Goal: Find specific page/section: Find specific page/section

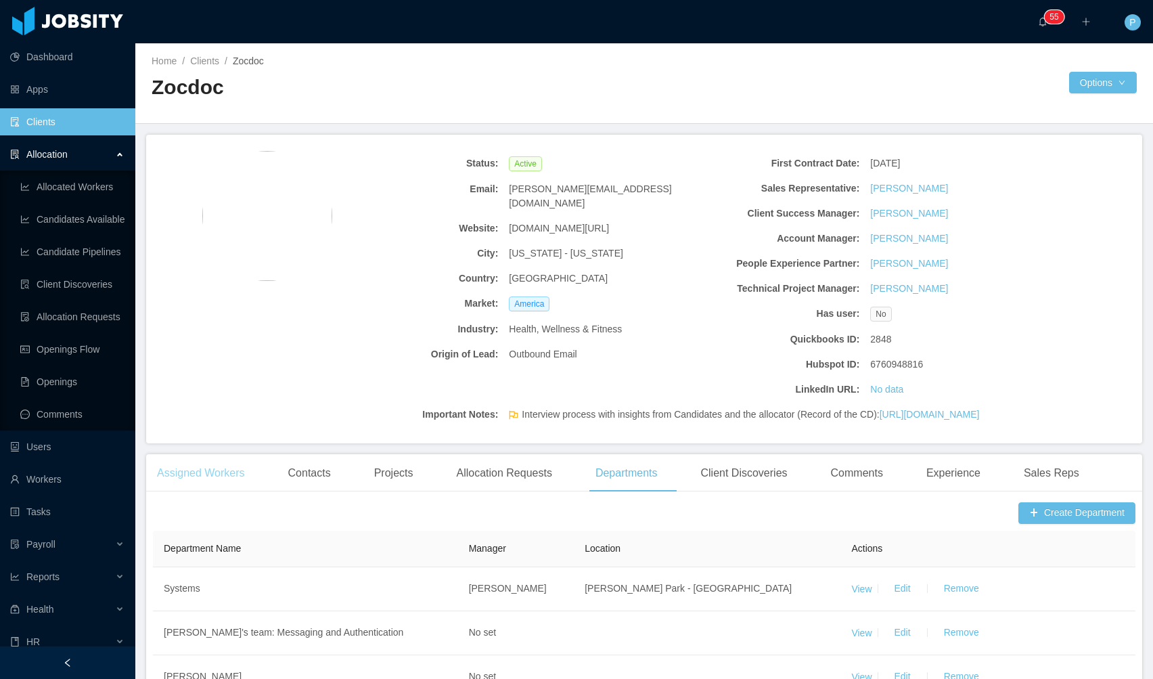
click at [246, 492] on div "Assigned Workers" at bounding box center [201, 473] width 110 height 38
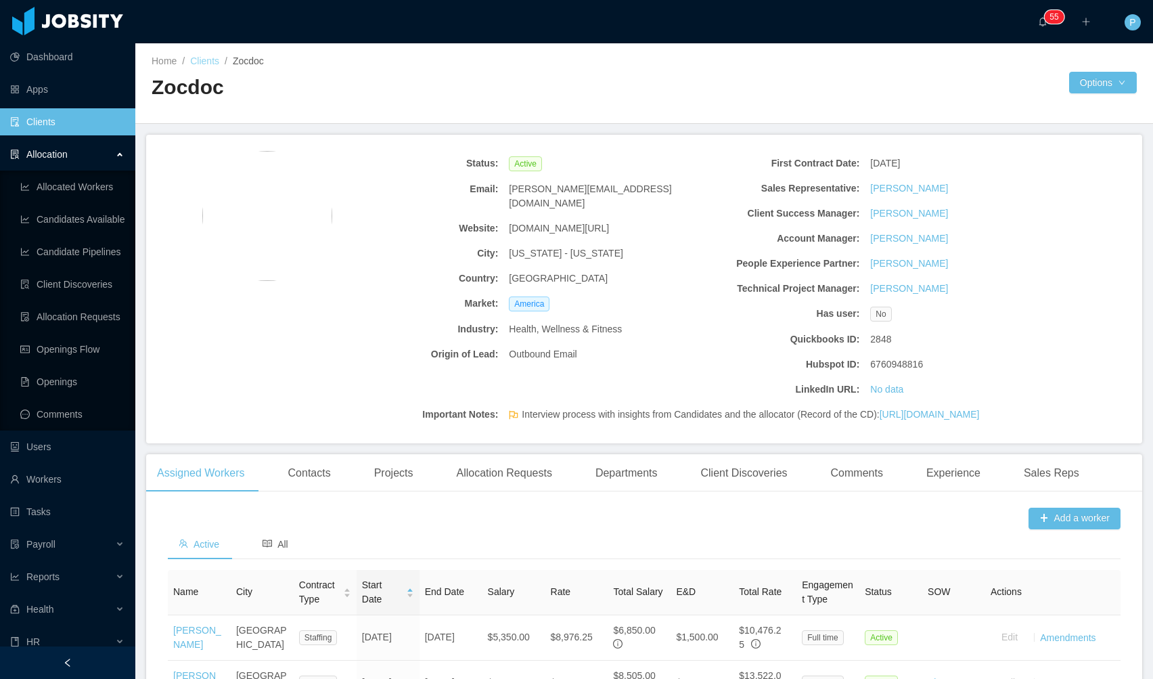
click at [212, 64] on link "Clients" at bounding box center [204, 60] width 29 height 11
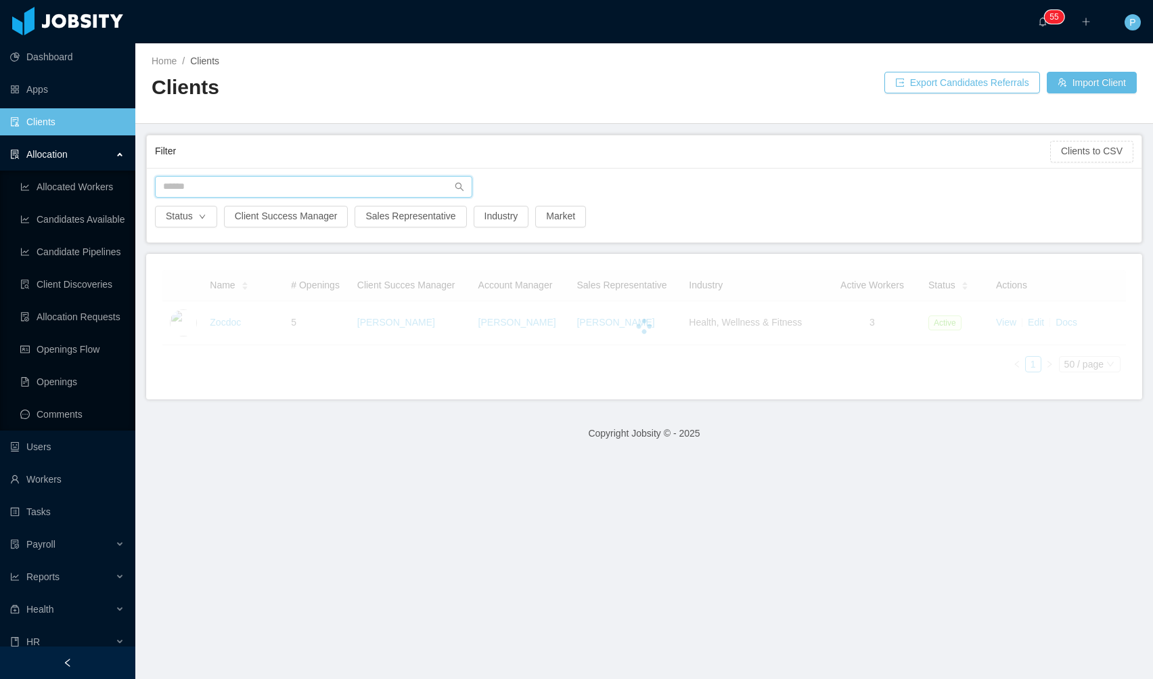
click at [352, 197] on input "text" at bounding box center [313, 187] width 317 height 22
click at [350, 191] on input "text" at bounding box center [313, 187] width 317 height 22
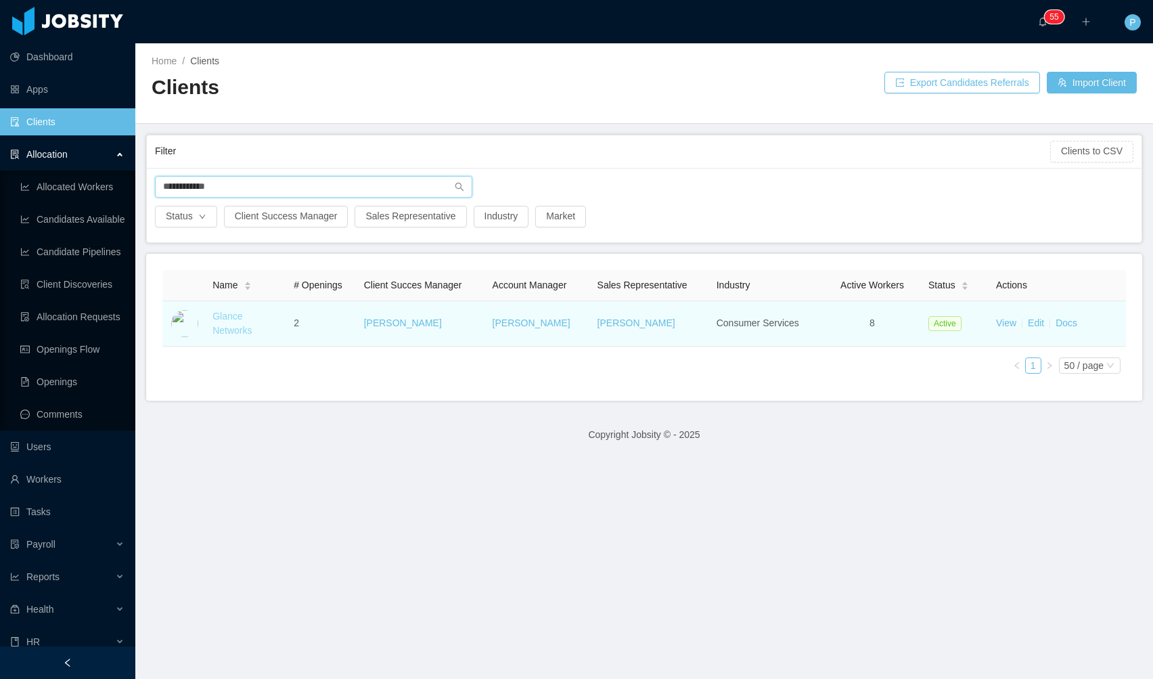
type input "**********"
click at [225, 312] on link "Glance Networks" at bounding box center [231, 323] width 39 height 25
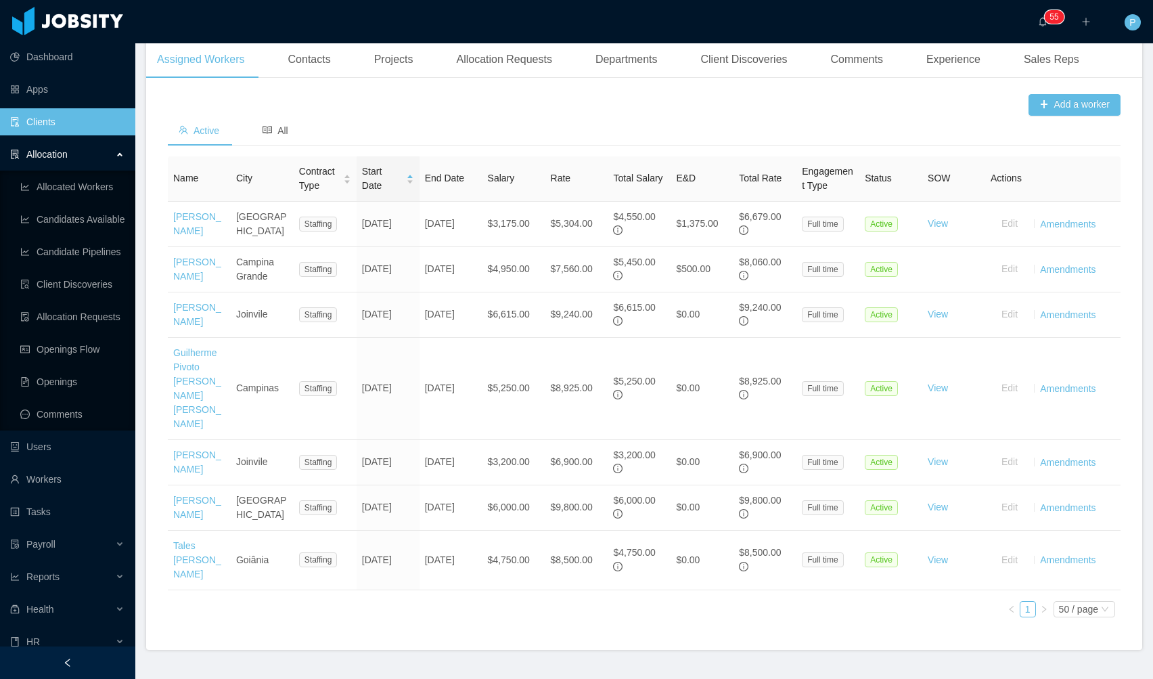
scroll to position [424, 0]
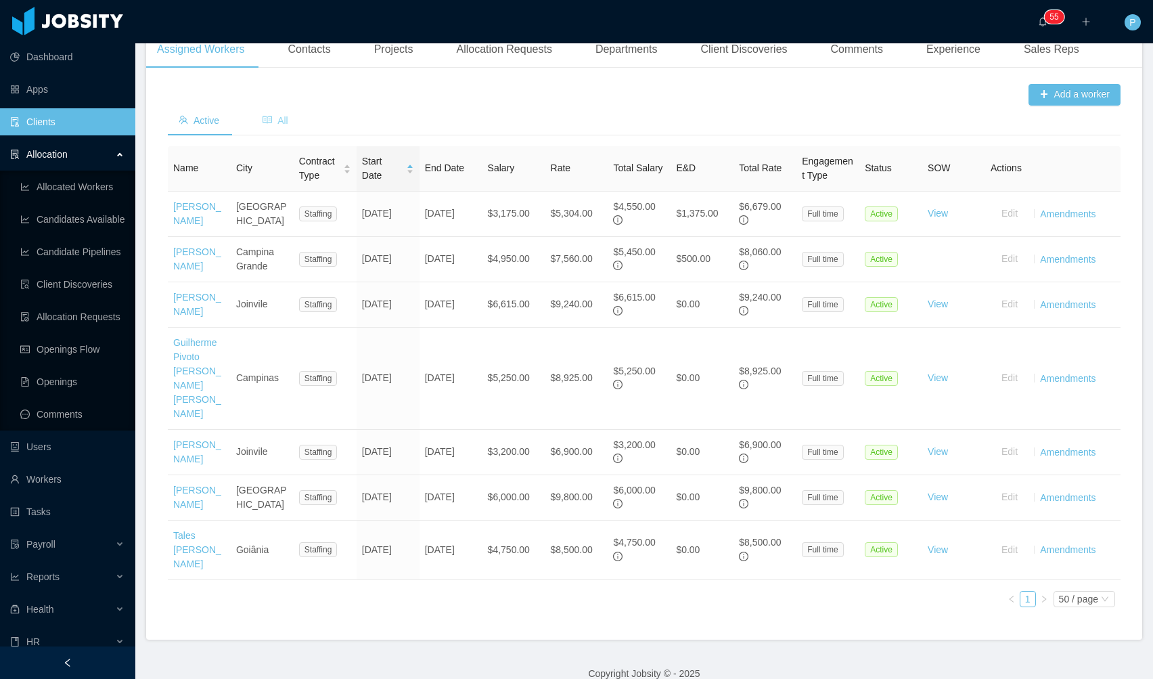
click at [278, 117] on span "All" at bounding box center [275, 120] width 26 height 11
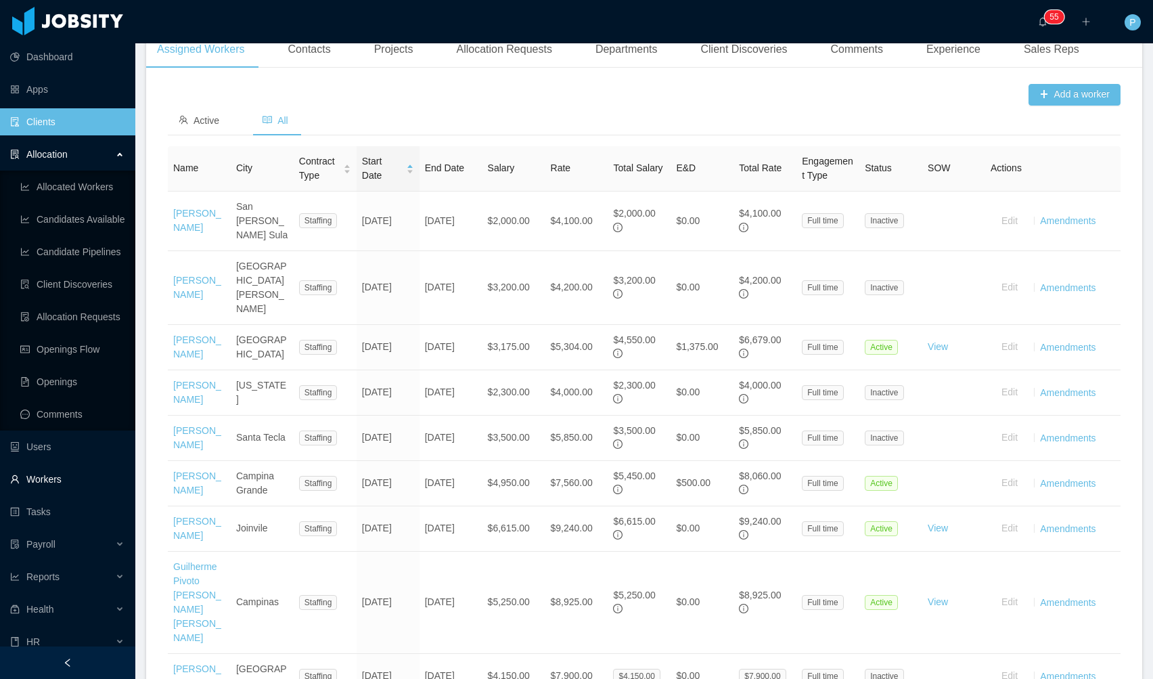
scroll to position [800, 0]
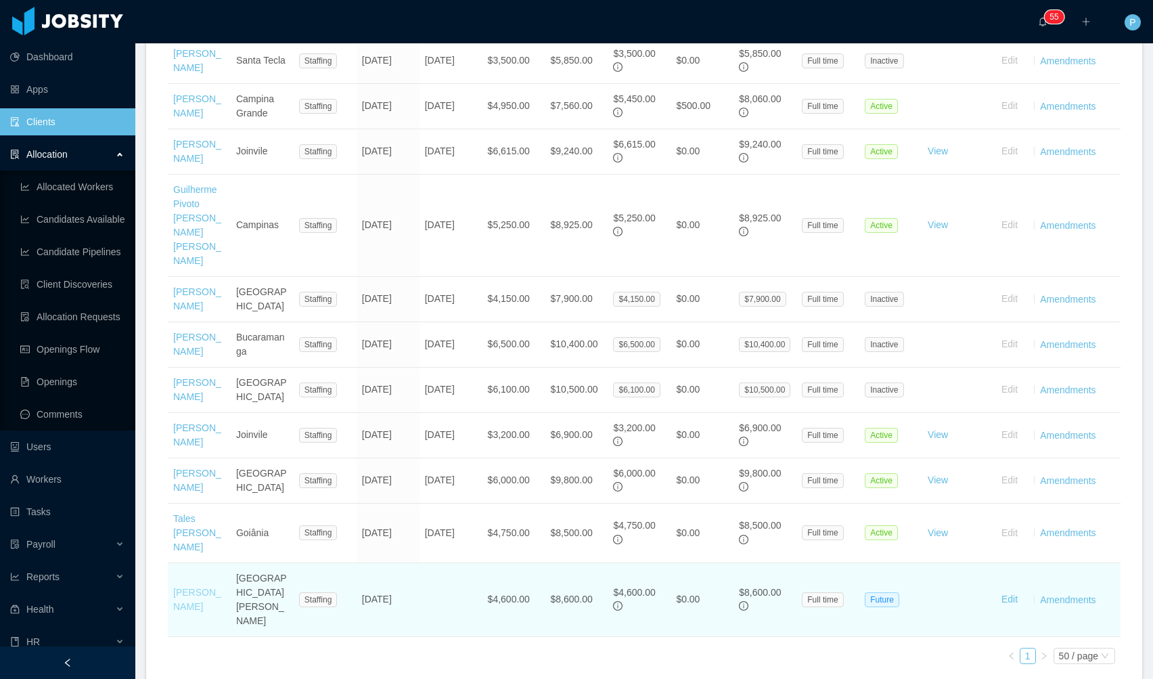
click at [191, 587] on link "Jose Mejia" at bounding box center [197, 599] width 48 height 25
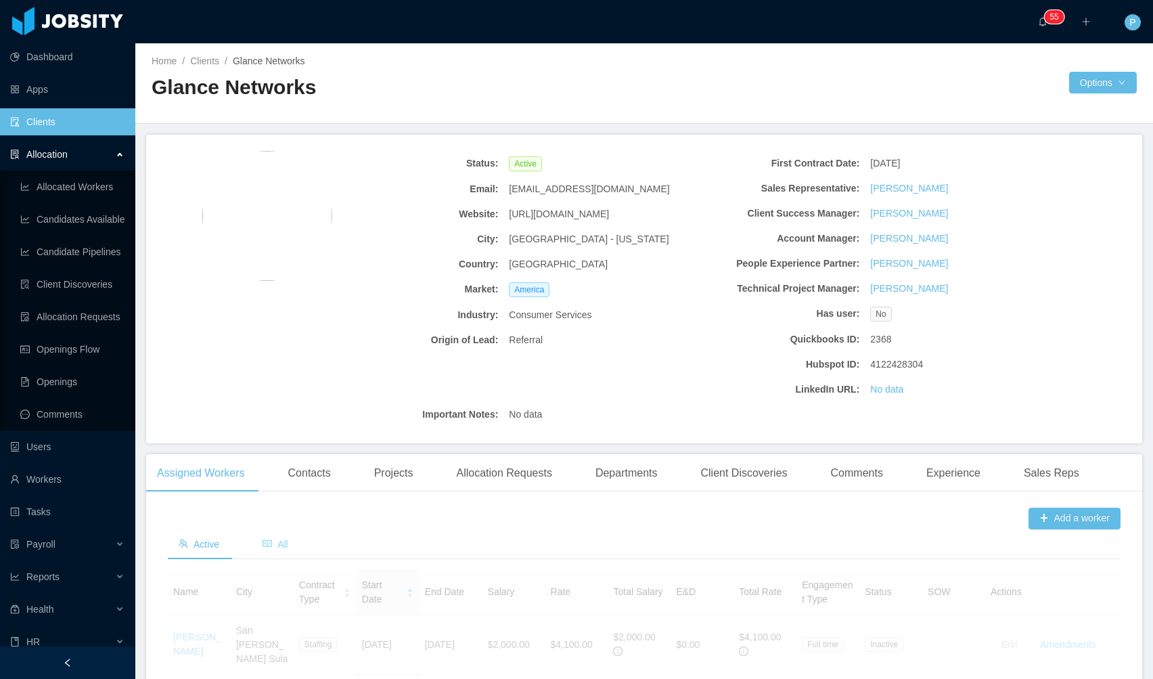
click at [297, 545] on div "All" at bounding box center [275, 544] width 47 height 30
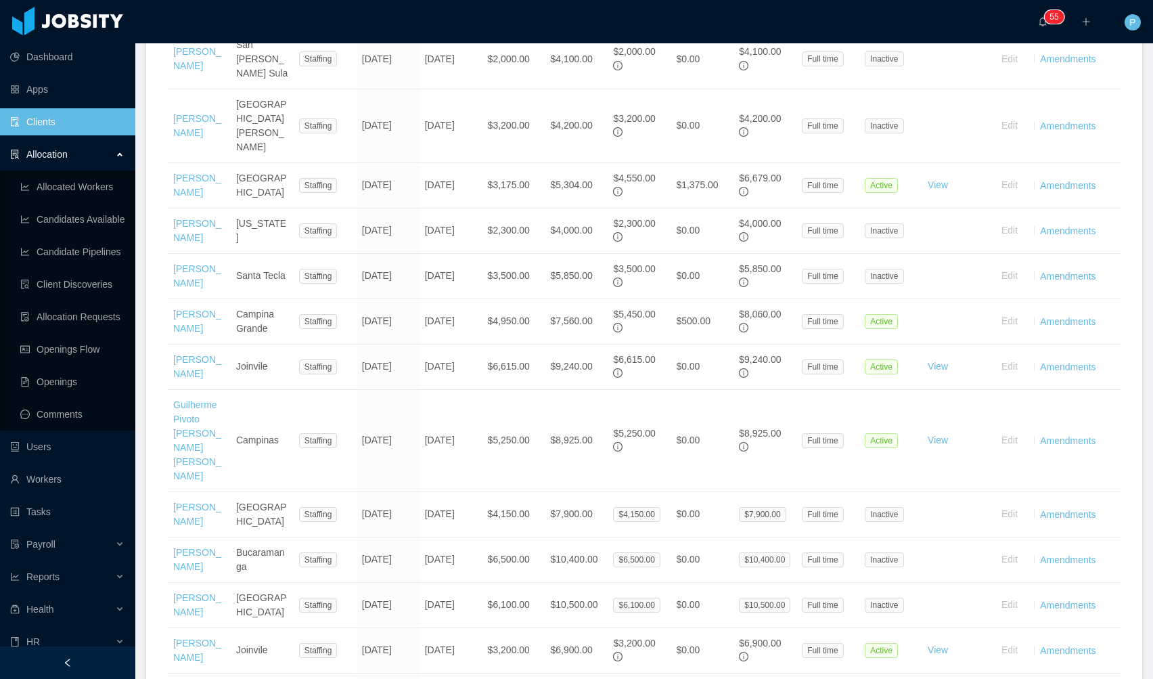
scroll to position [800, 0]
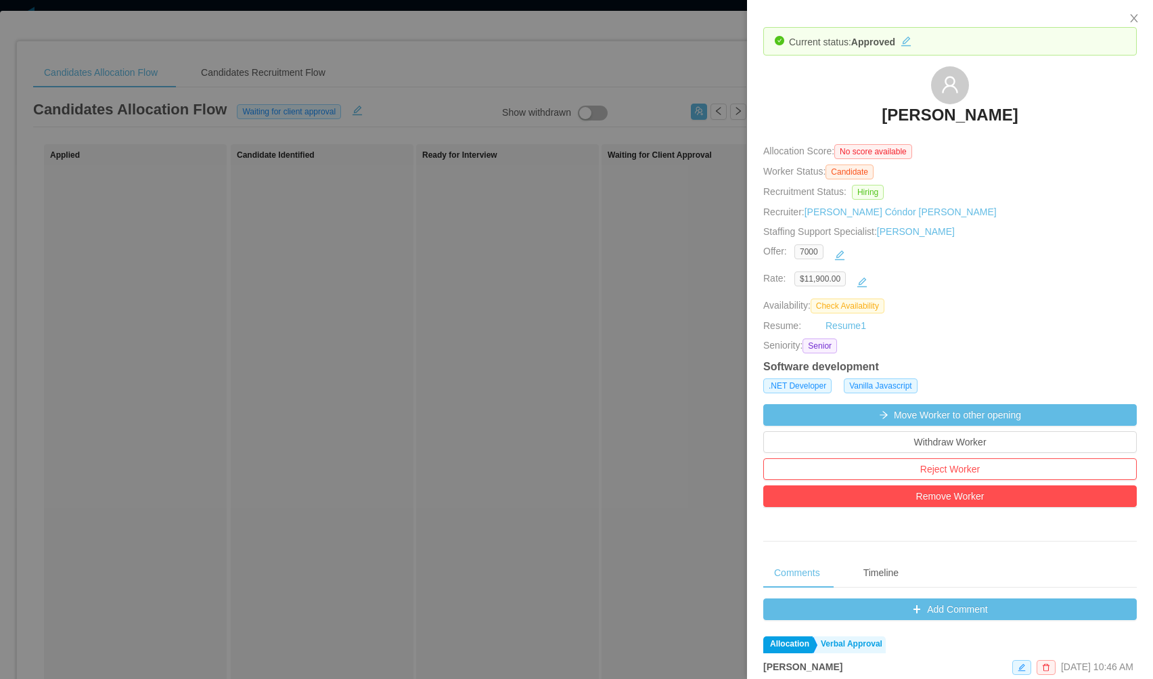
scroll to position [76, 0]
